Goal: Task Accomplishment & Management: Use online tool/utility

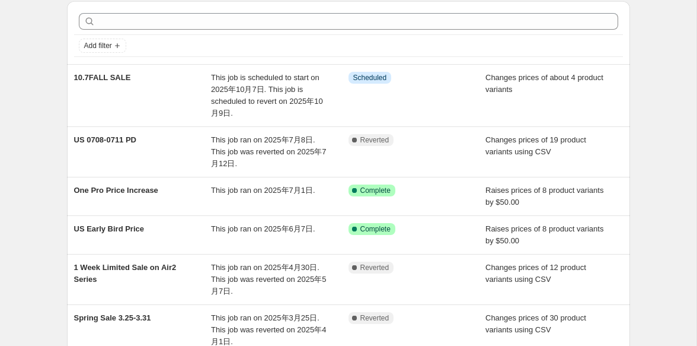
scroll to position [60, 0]
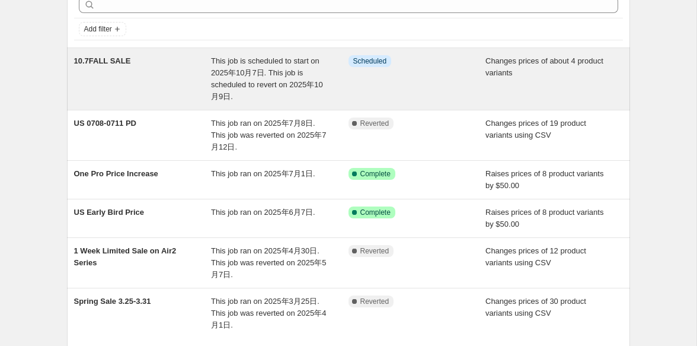
click at [122, 59] on span "10.7FALL SALE" at bounding box center [102, 60] width 57 height 9
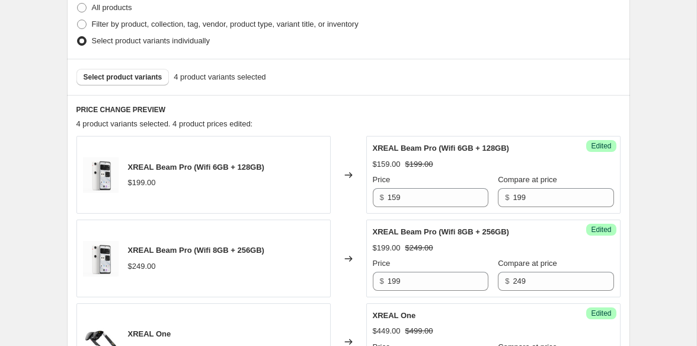
scroll to position [426, 0]
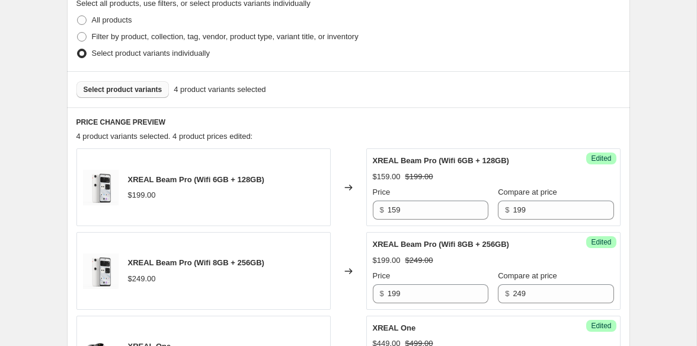
click at [149, 90] on span "Select product variants" at bounding box center [123, 89] width 79 height 9
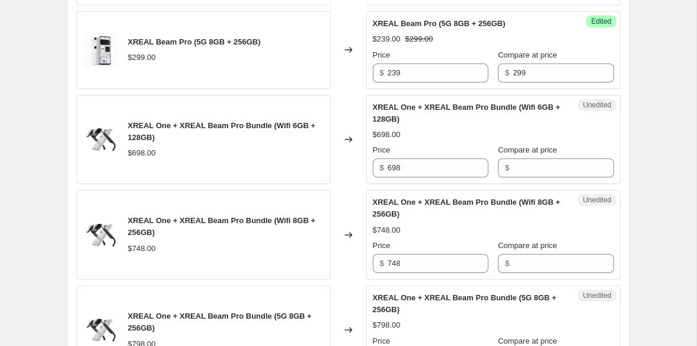
scroll to position [814, 0]
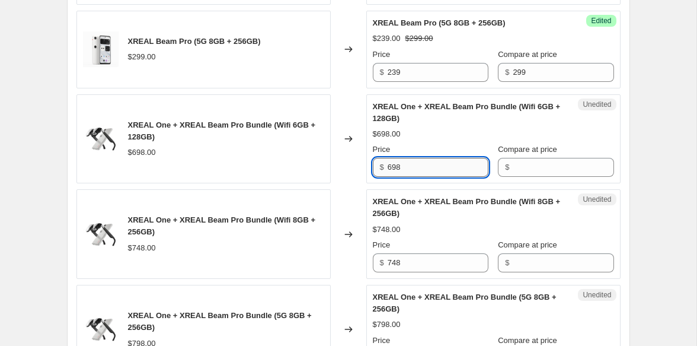
click at [431, 164] on input "698" at bounding box center [438, 167] width 101 height 19
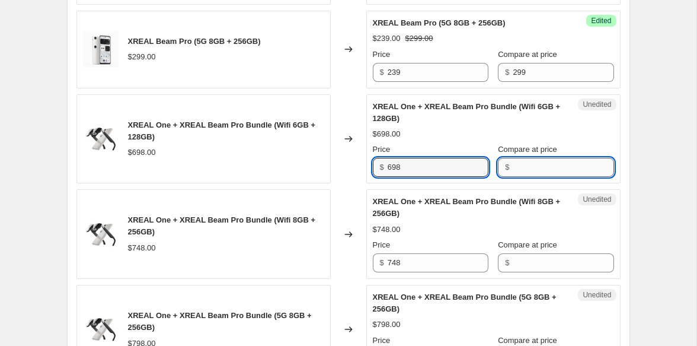
click at [540, 174] on input "Compare at price" at bounding box center [563, 167] width 101 height 19
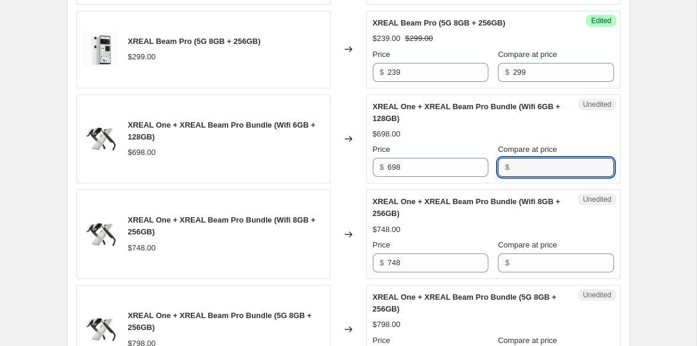
paste input "698"
type input "698"
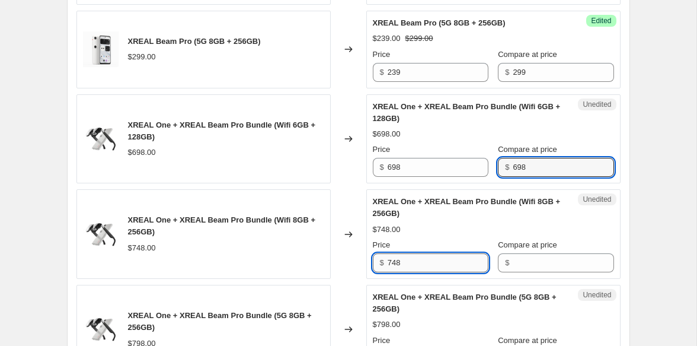
click at [438, 261] on input "748" at bounding box center [438, 262] width 101 height 19
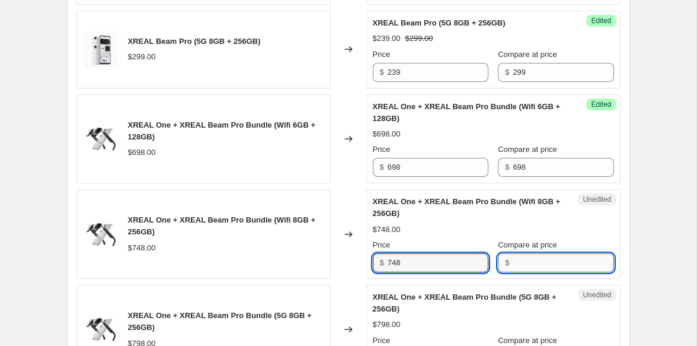
click at [513, 261] on input "Compare at price" at bounding box center [563, 262] width 101 height 19
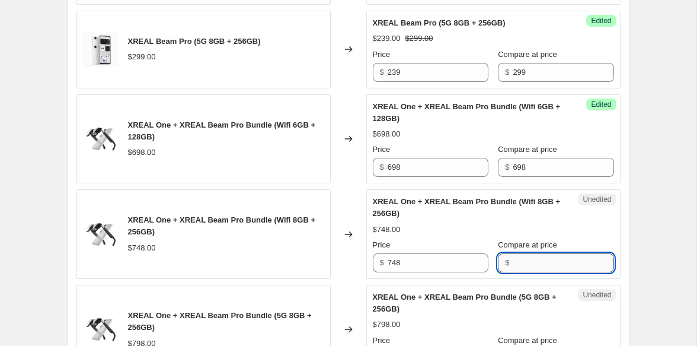
paste input "748"
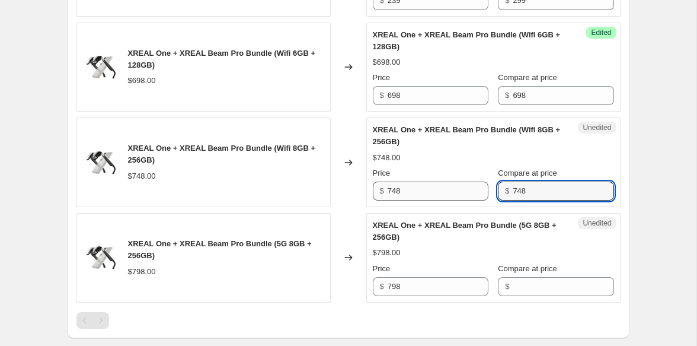
scroll to position [887, 0]
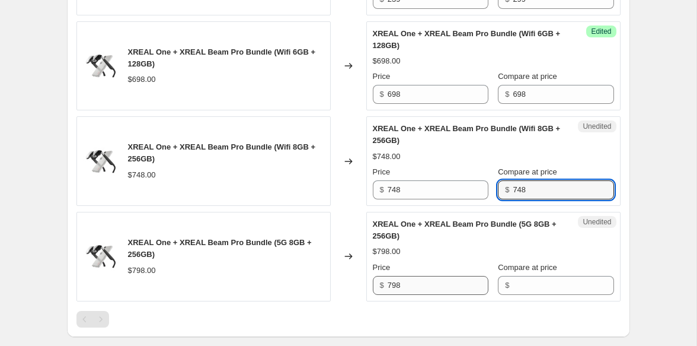
type input "748"
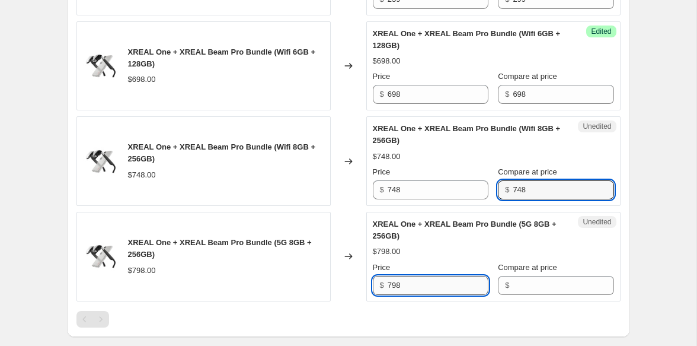
click at [423, 280] on input "798" at bounding box center [438, 285] width 101 height 19
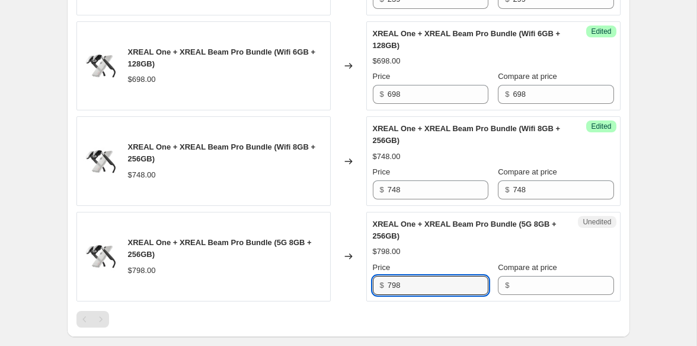
click at [540, 298] on div "Unedited XREAL One + XREAL Beam Pro Bundle (5G 8GB + 256GB) $798.00 Price $ 798…" at bounding box center [493, 257] width 254 height 90
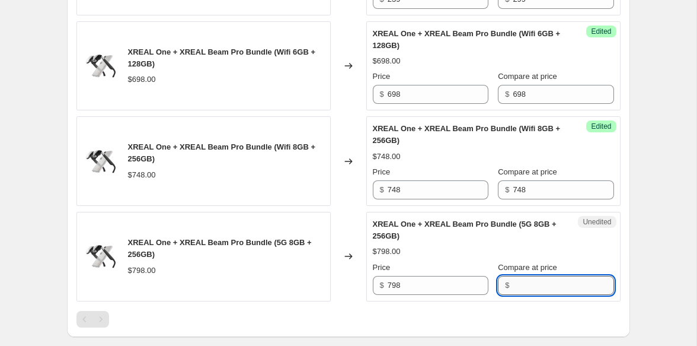
click at [541, 286] on input "Compare at price" at bounding box center [563, 285] width 101 height 19
paste input "798"
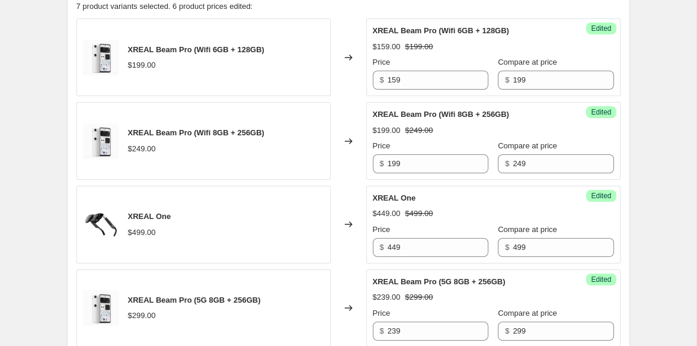
scroll to position [538, 0]
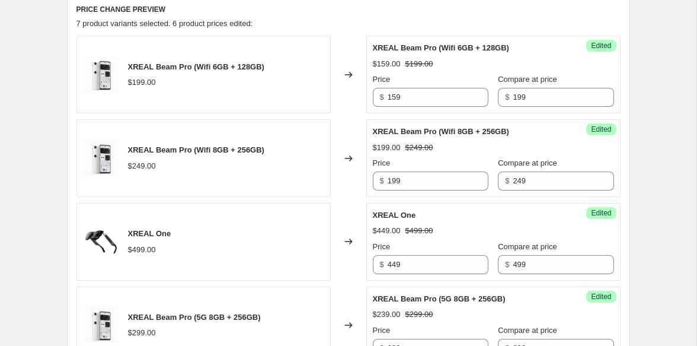
type input "798"
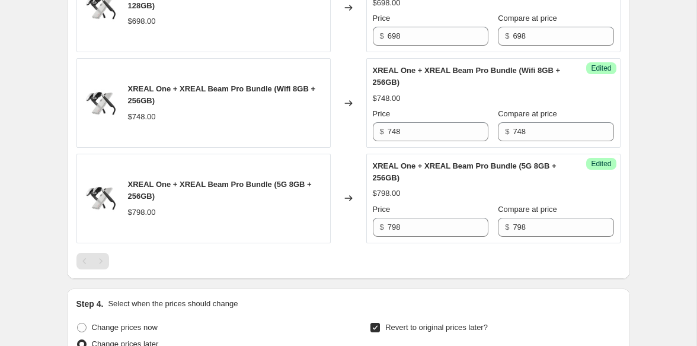
scroll to position [949, 0]
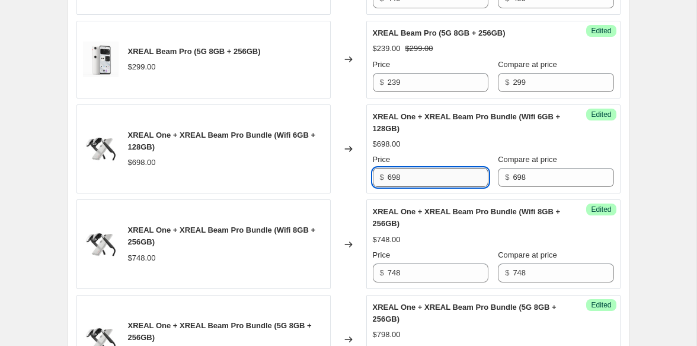
click at [437, 175] on input "698" at bounding box center [438, 177] width 101 height 19
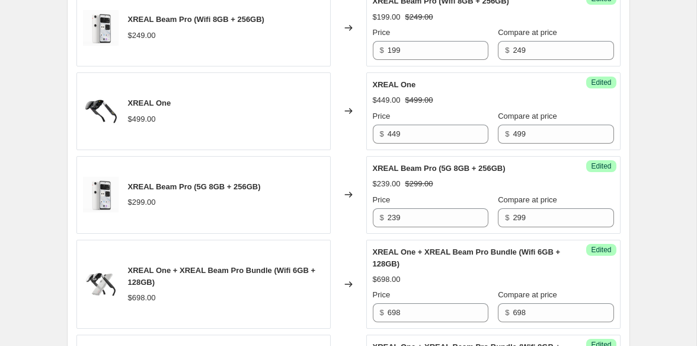
scroll to position [675, 0]
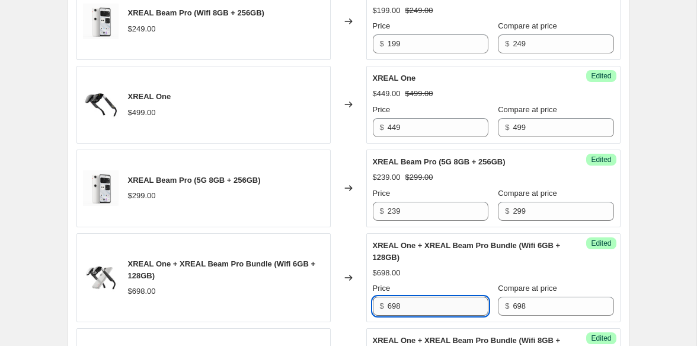
click at [393, 302] on input "698" at bounding box center [438, 305] width 101 height 19
click at [399, 304] on input "698" at bounding box center [438, 305] width 101 height 19
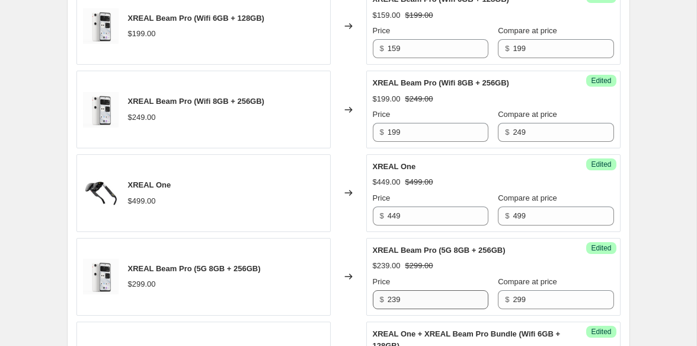
scroll to position [588, 0]
type input "608"
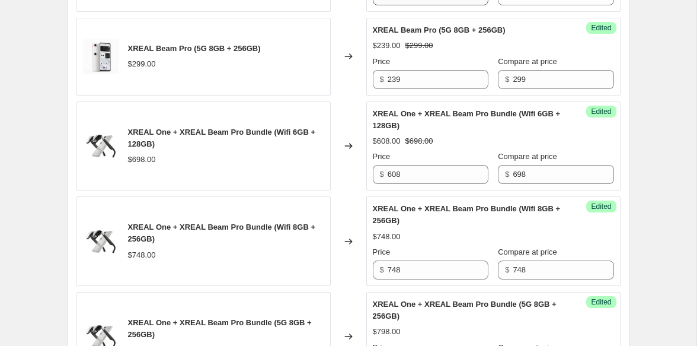
scroll to position [849, 0]
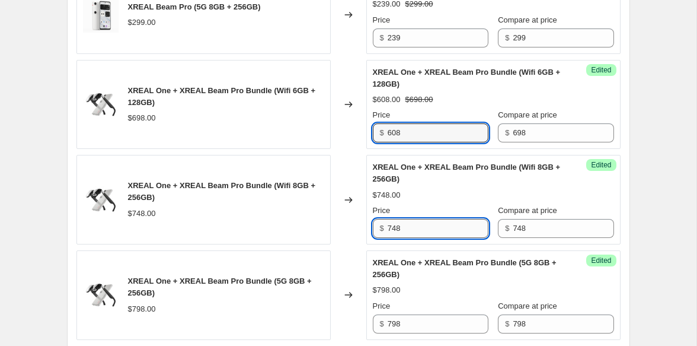
click at [390, 231] on input "748" at bounding box center [438, 228] width 101 height 19
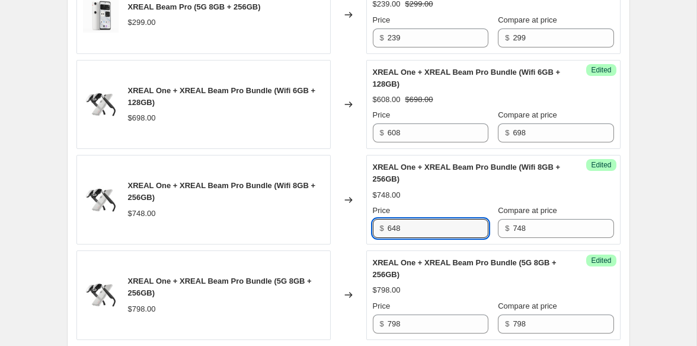
type input "648"
click at [428, 216] on div "Price" at bounding box center [431, 211] width 116 height 12
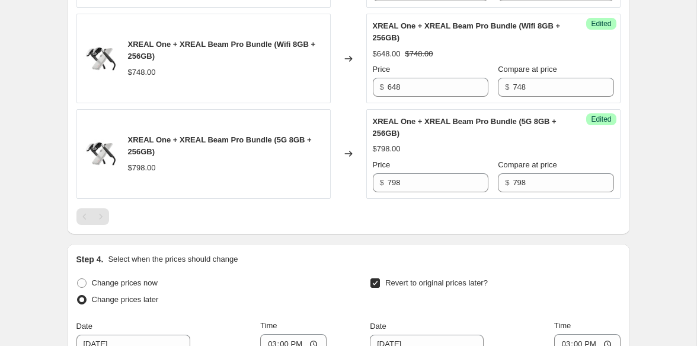
scroll to position [967, 0]
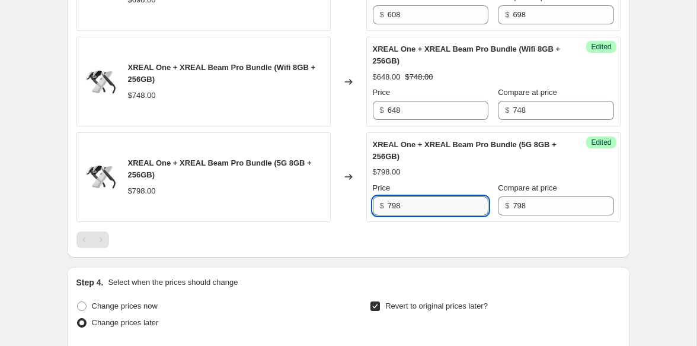
click at [392, 203] on input "798" at bounding box center [438, 205] width 101 height 19
click at [395, 203] on input "798" at bounding box center [438, 205] width 101 height 19
type input "688"
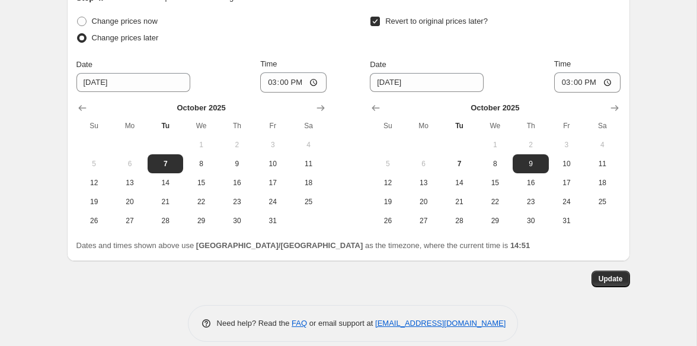
scroll to position [1265, 0]
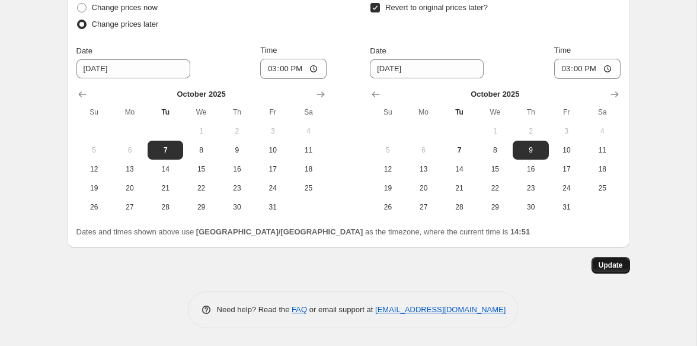
click at [599, 267] on span "Update" at bounding box center [611, 264] width 24 height 9
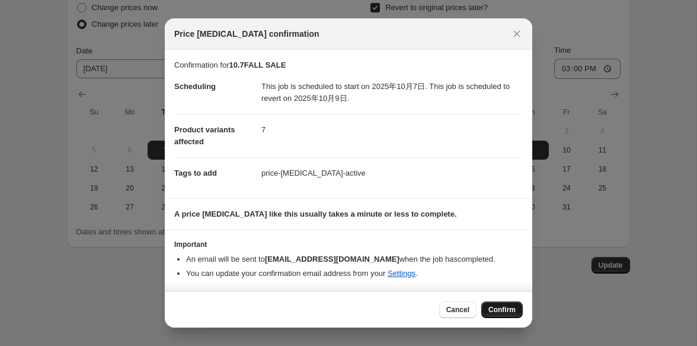
click at [499, 306] on span "Confirm" at bounding box center [502, 309] width 27 height 9
